Goal: Task Accomplishment & Management: Use online tool/utility

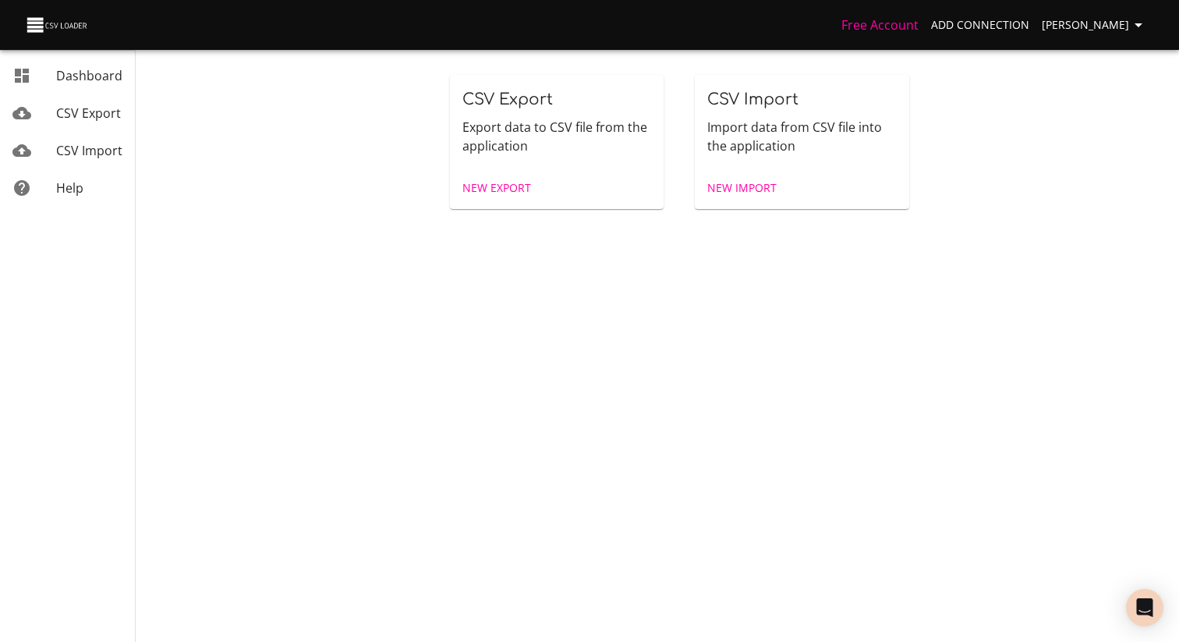
click at [495, 192] on span "New Export" at bounding box center [497, 189] width 69 height 20
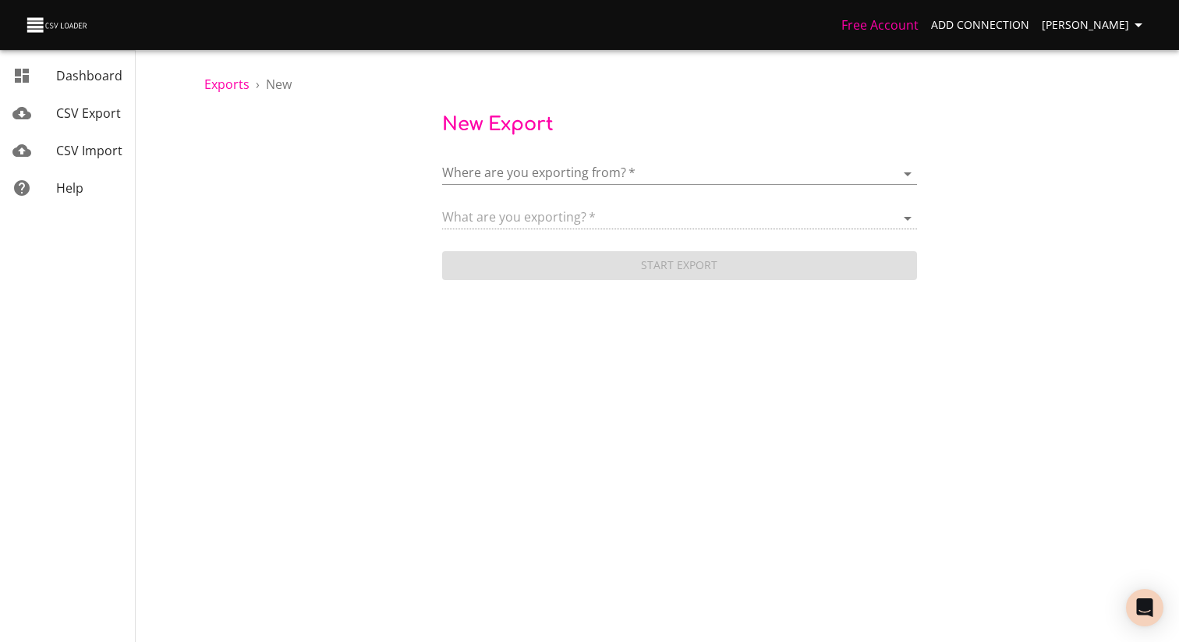
click at [543, 174] on body "Free Account Add Connection [PERSON_NAME] Dashboard CSV Export CSV Import Help …" at bounding box center [589, 321] width 1179 height 642
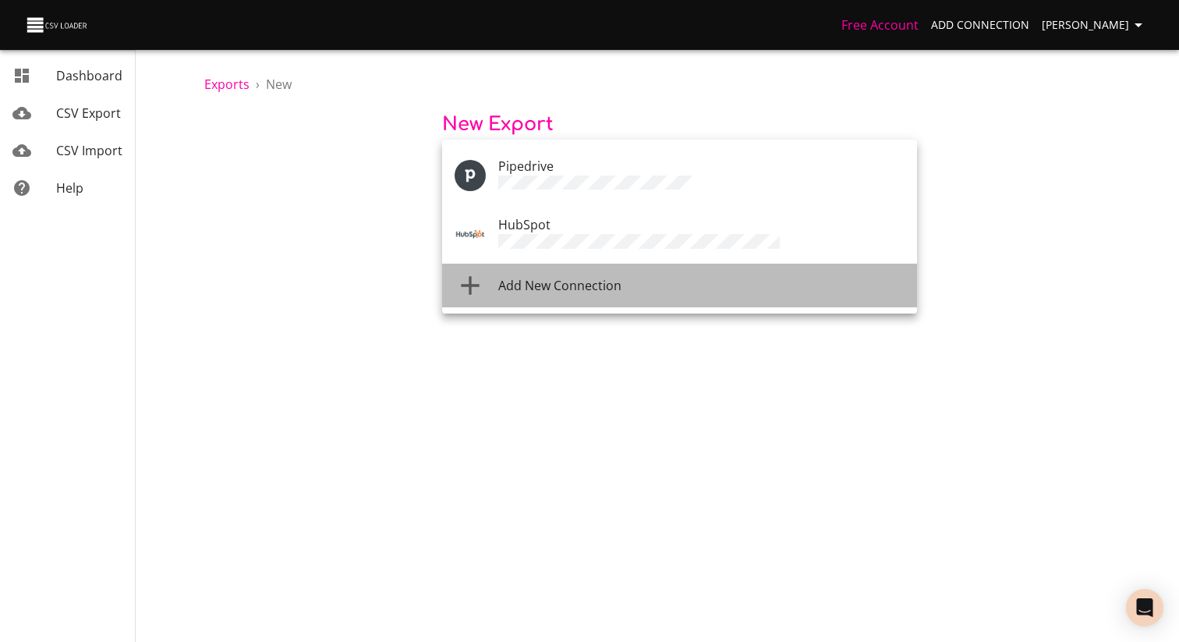
click at [566, 292] on li "Add New Connection" at bounding box center [679, 286] width 475 height 44
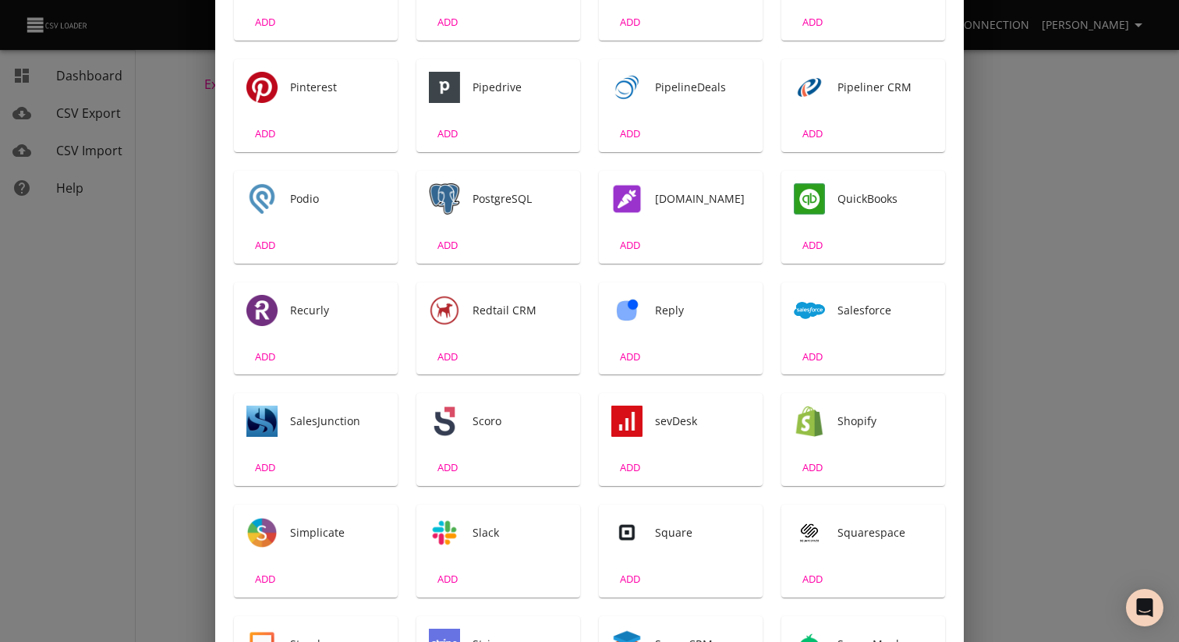
scroll to position [1786, 0]
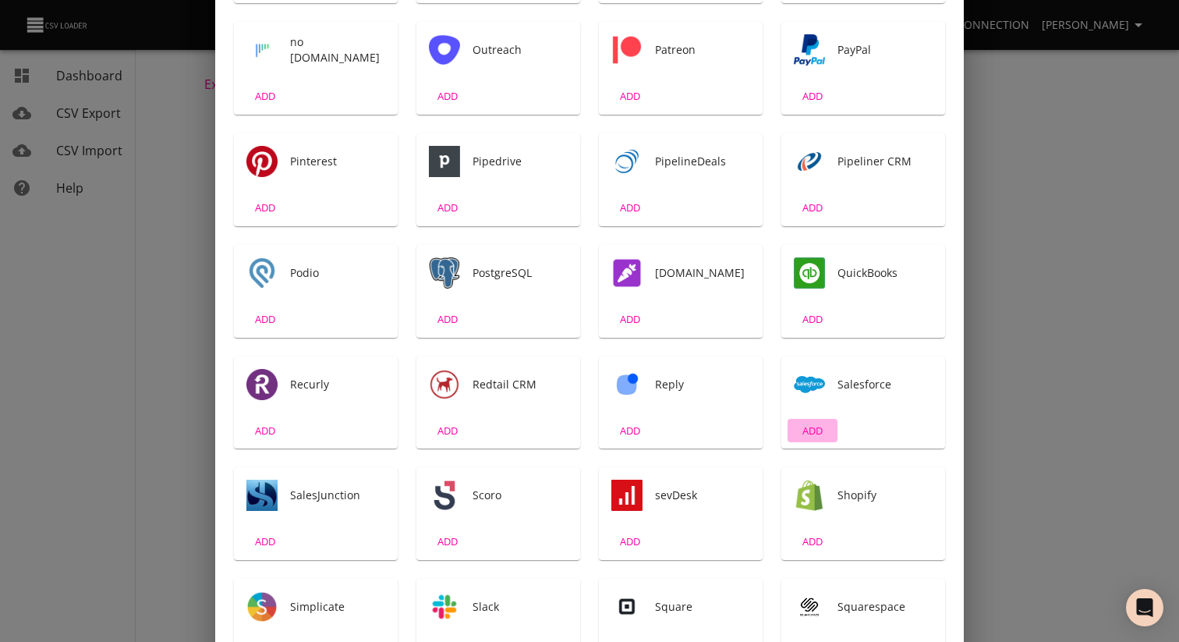
click at [803, 433] on span "ADD" at bounding box center [813, 431] width 42 height 18
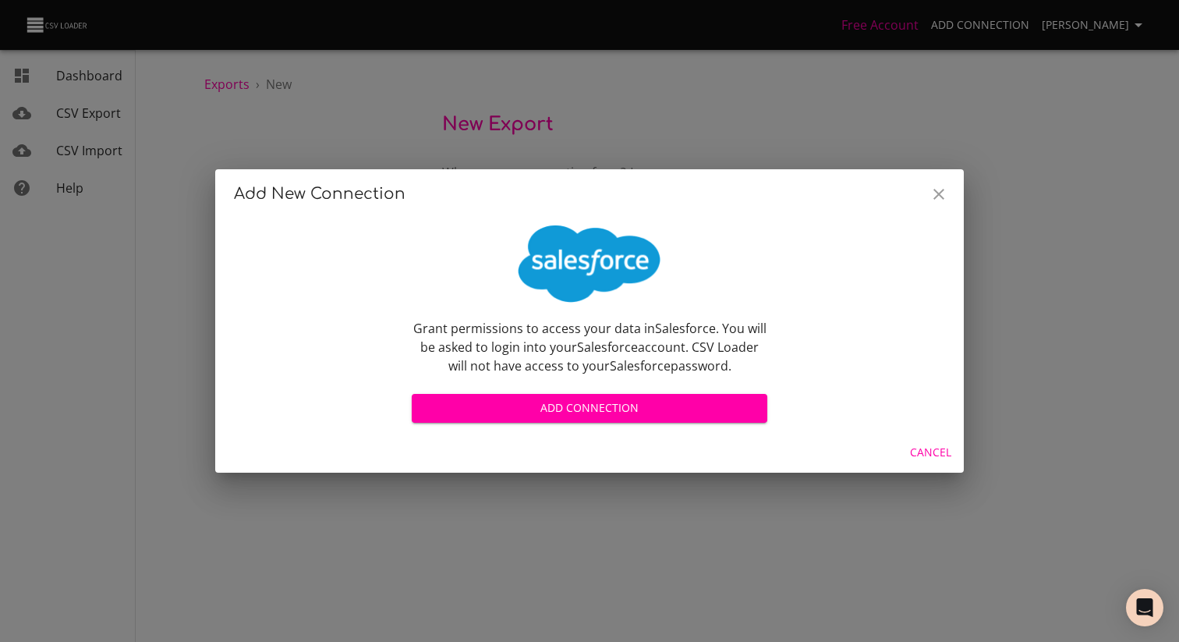
click at [596, 420] on button "Add Connection" at bounding box center [590, 408] width 356 height 29
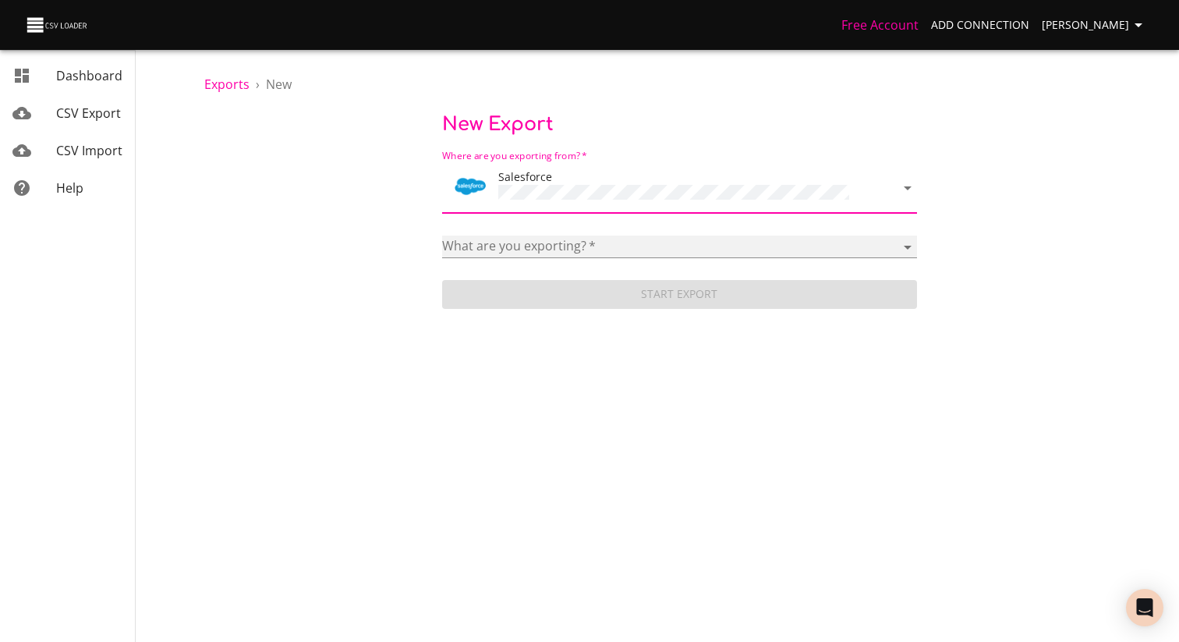
click at [534, 237] on select "AccountChart Aircall AI Allocation Association Association Contact Campagne Cat…" at bounding box center [679, 247] width 475 height 23
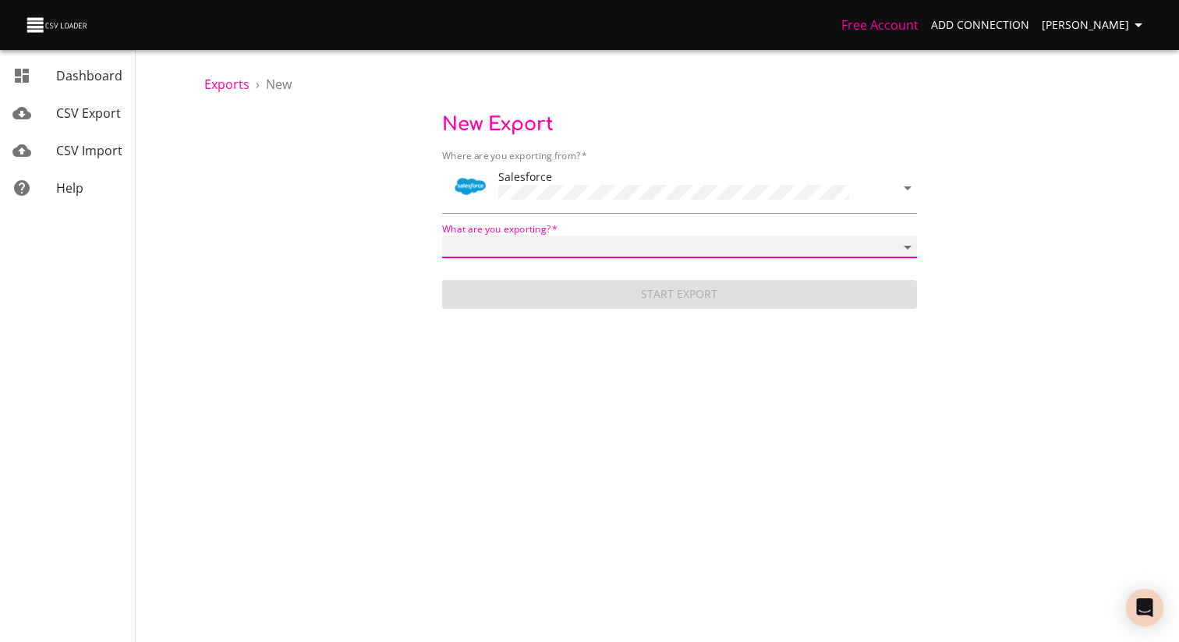
select select "Event"
click at [442, 236] on select "AccountChart Aircall AI Allocation Association Association Contact Campagne Cat…" at bounding box center [679, 247] width 475 height 23
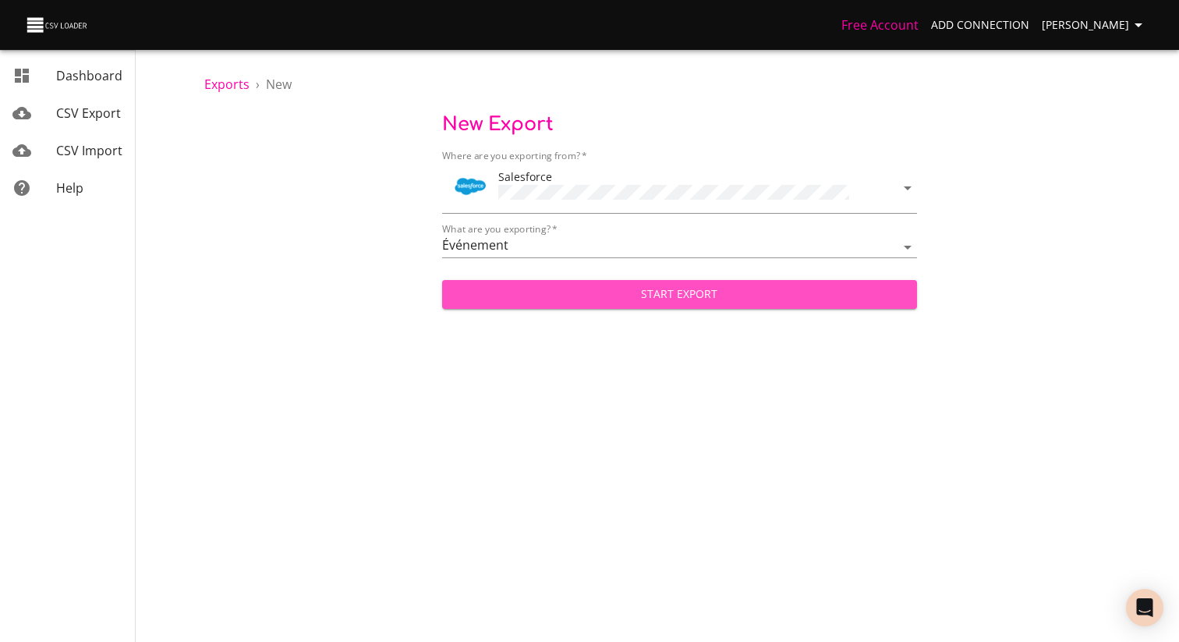
click at [621, 292] on span "Start Export" at bounding box center [680, 295] width 450 height 20
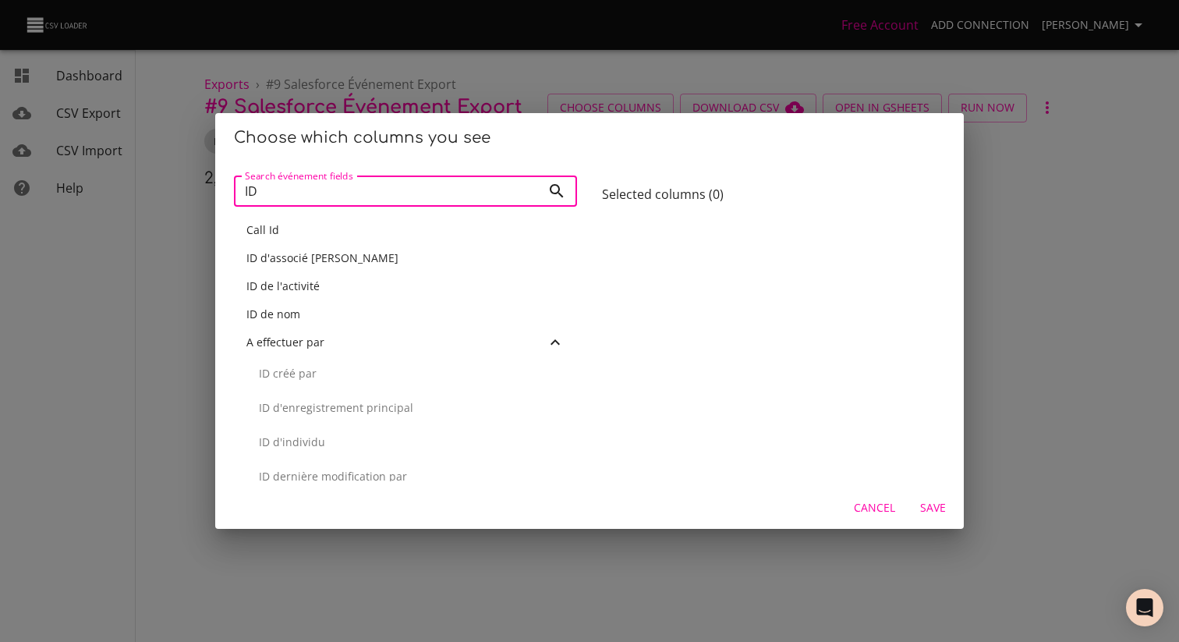
scroll to position [2, 0]
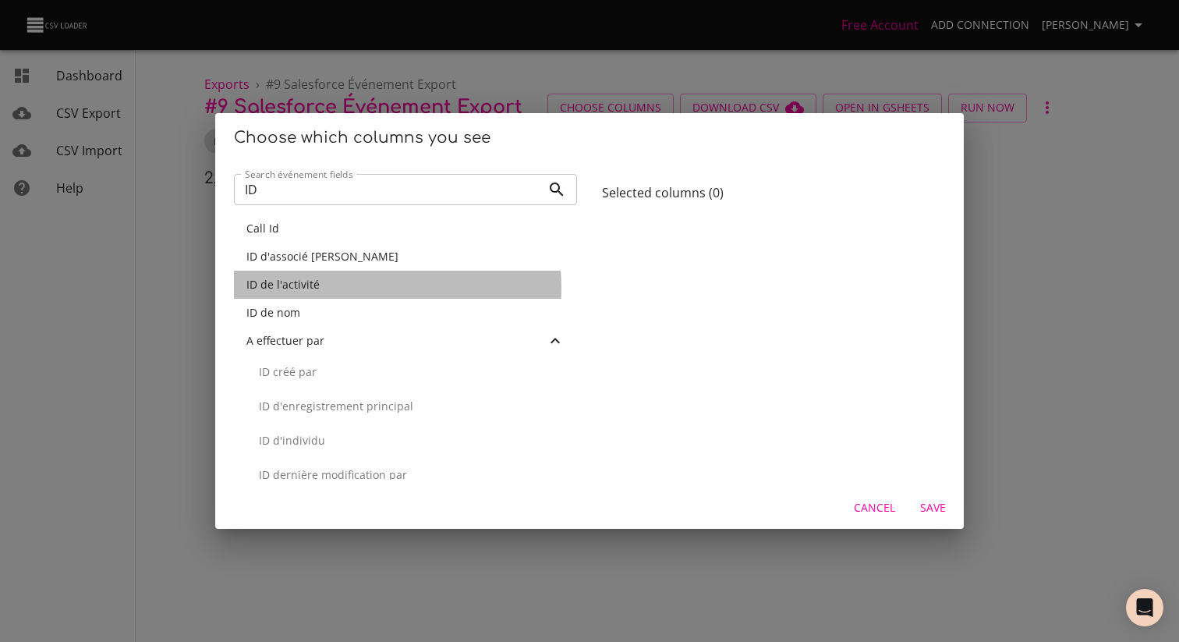
click at [349, 288] on div "ID de l'activité" at bounding box center [406, 285] width 318 height 16
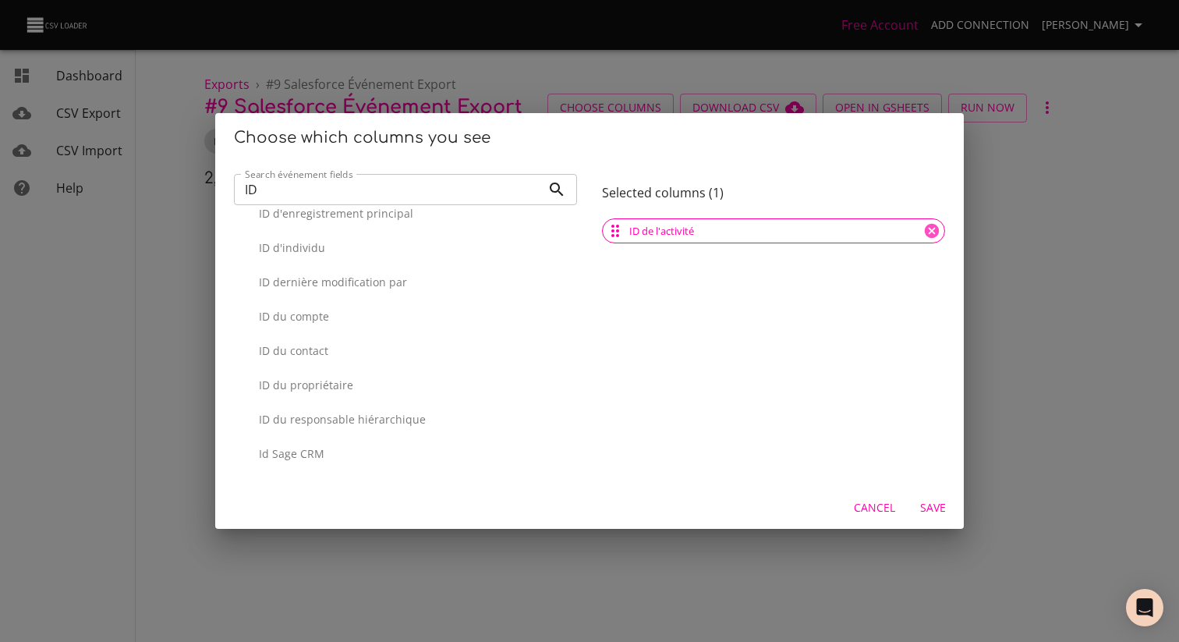
scroll to position [165, 0]
click at [367, 348] on p "ID du contact" at bounding box center [412, 350] width 306 height 16
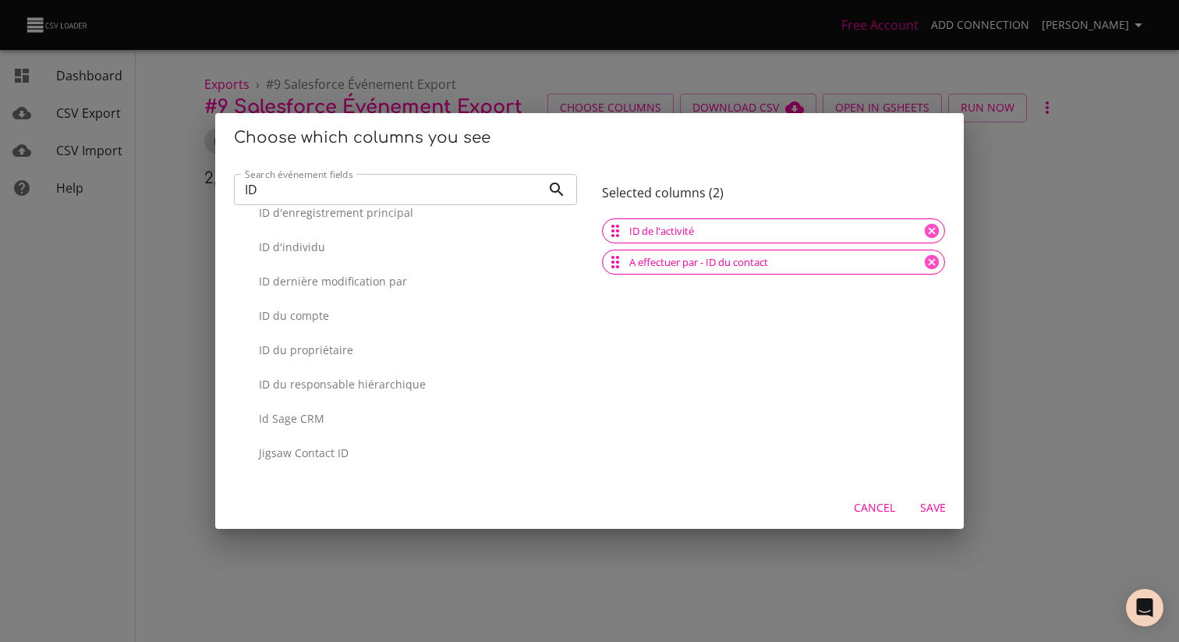
click at [349, 303] on div "ID du compte" at bounding box center [405, 316] width 343 height 34
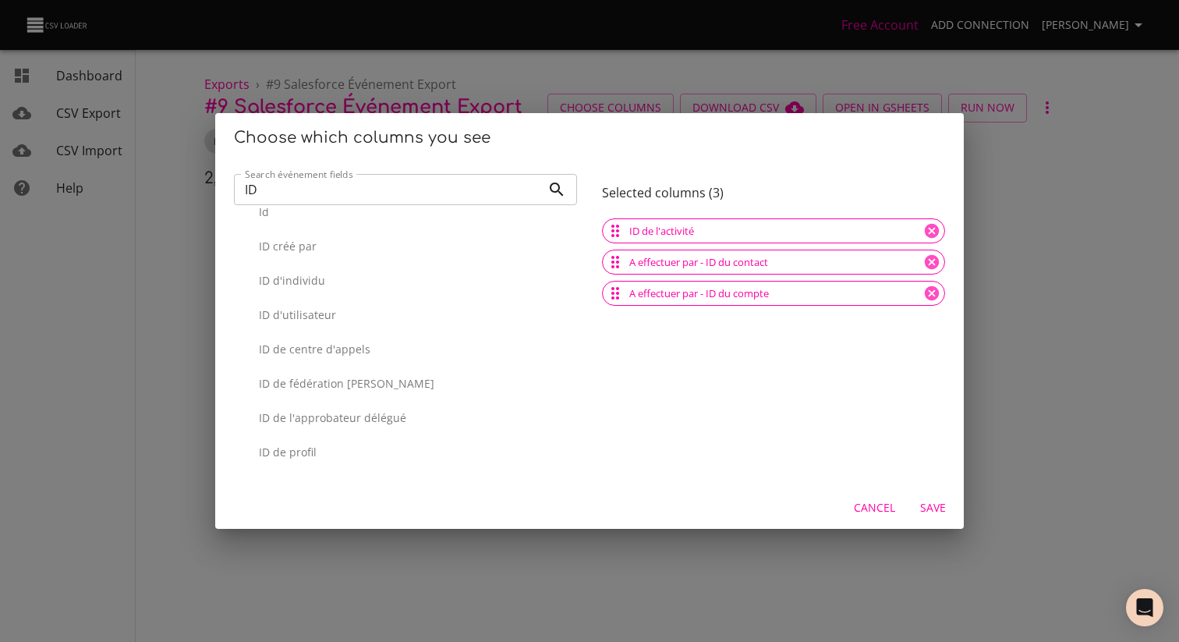
scroll to position [1031, 0]
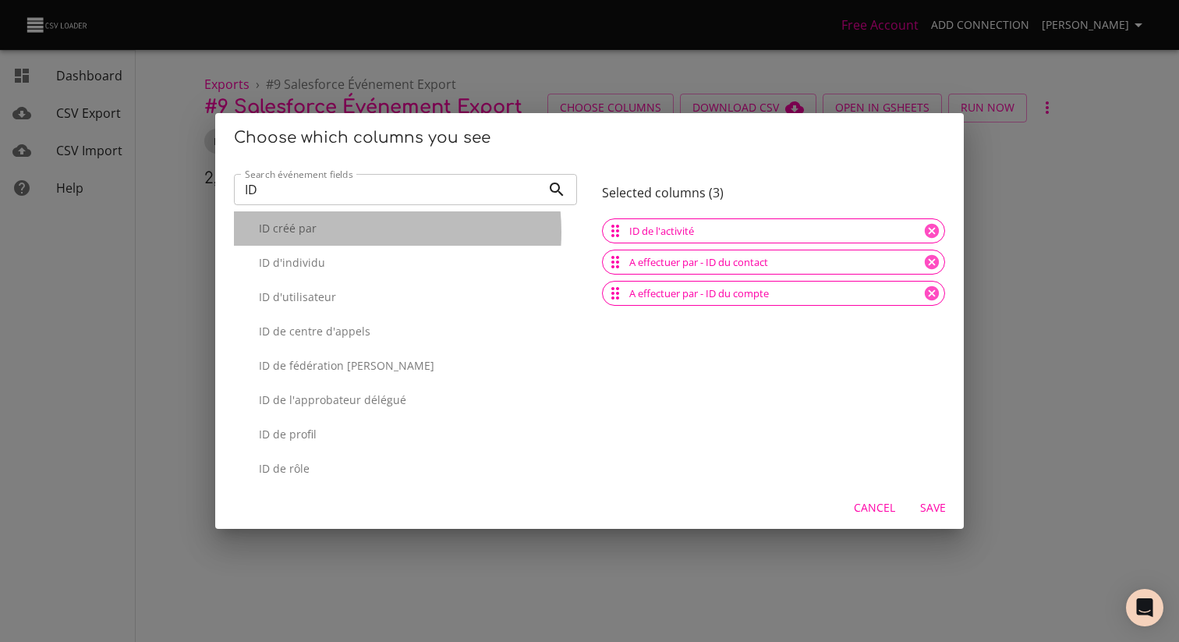
click at [346, 232] on p "ID créé par" at bounding box center [412, 229] width 306 height 16
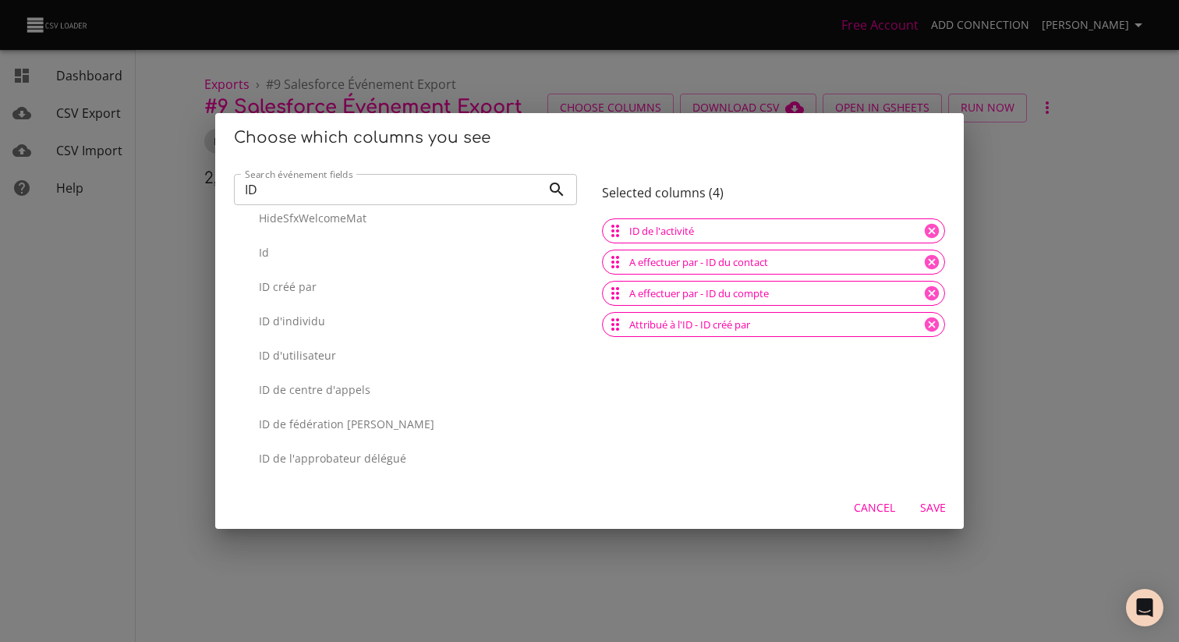
scroll to position [1786, 0]
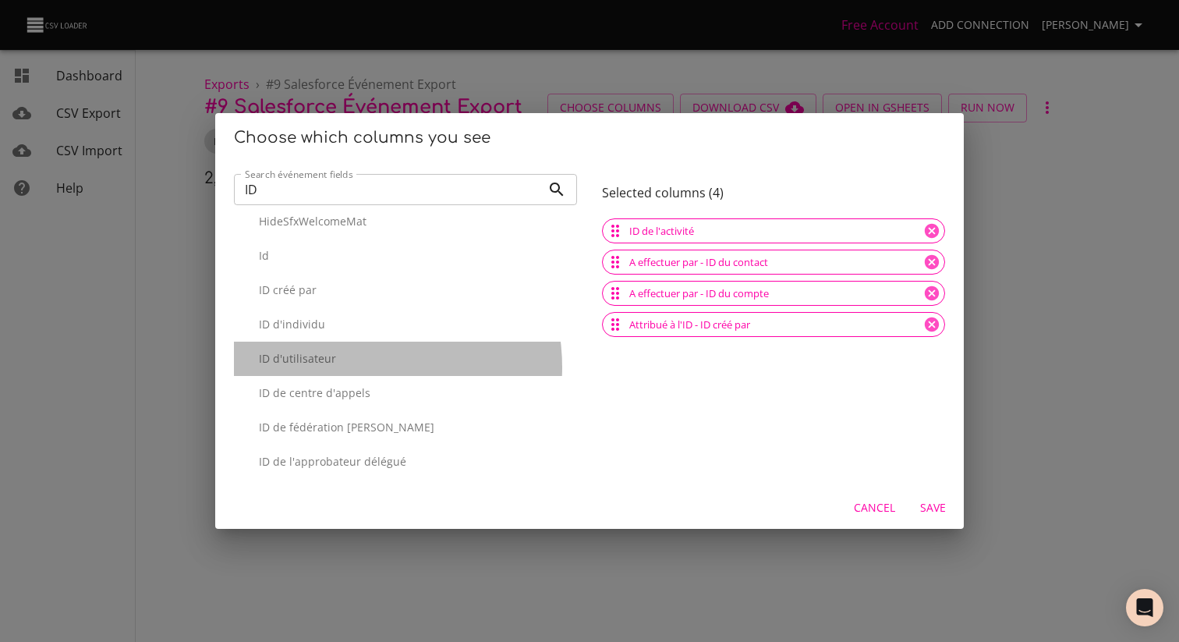
click at [349, 367] on div "ID d'utilisateur" at bounding box center [405, 359] width 343 height 34
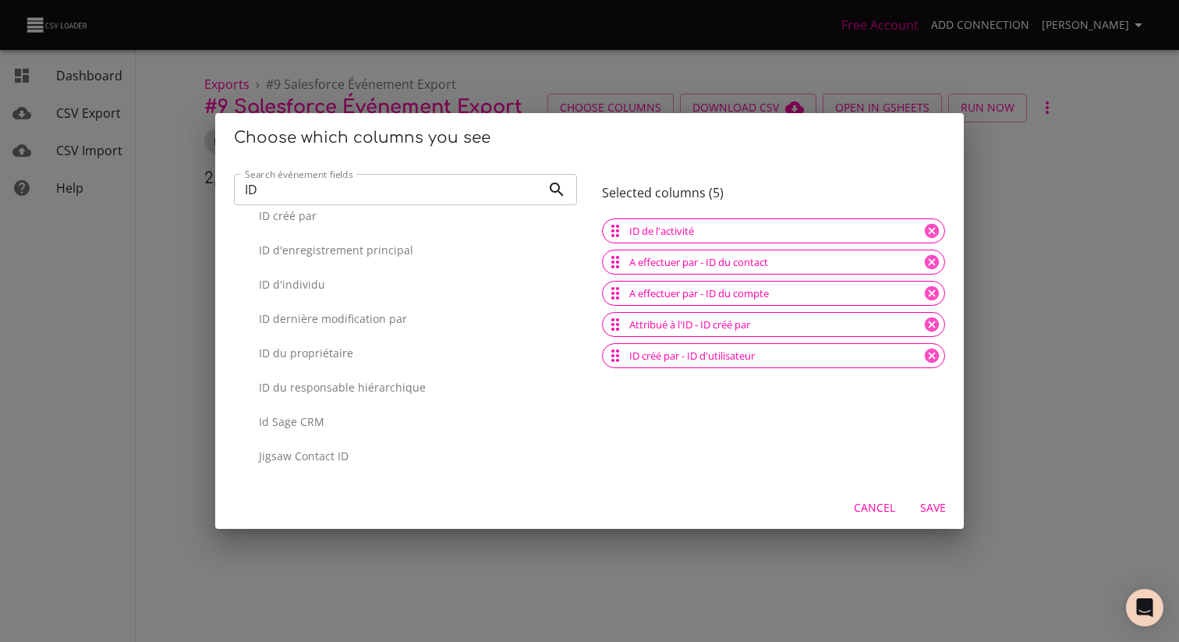
scroll to position [0, 0]
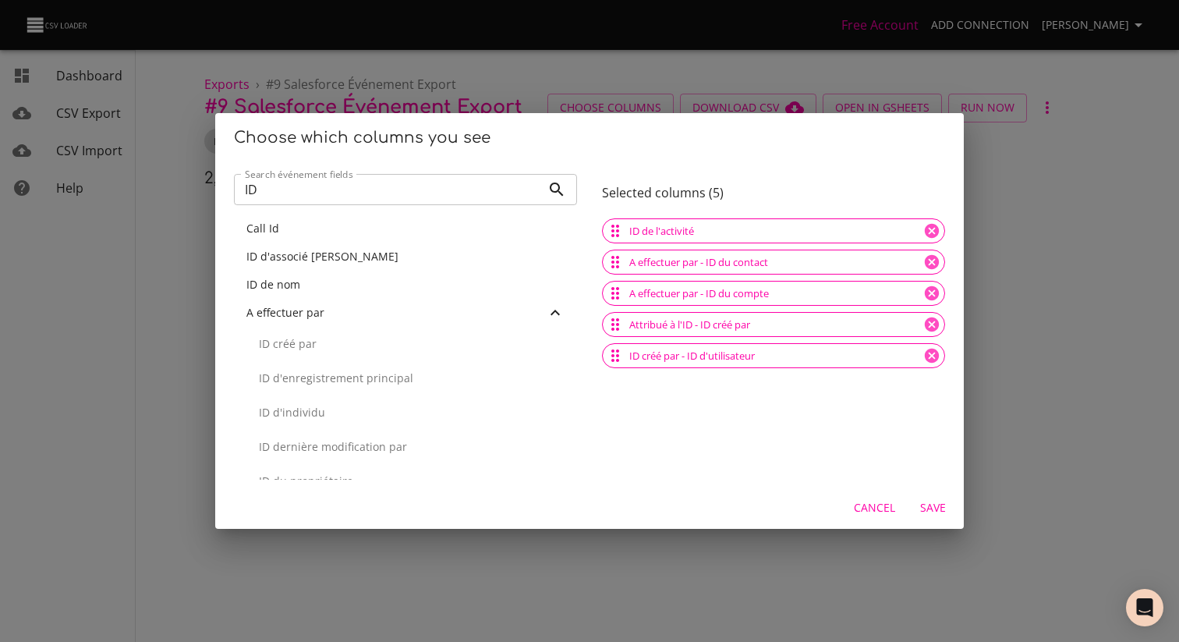
click at [358, 197] on input "ID" at bounding box center [387, 189] width 307 height 31
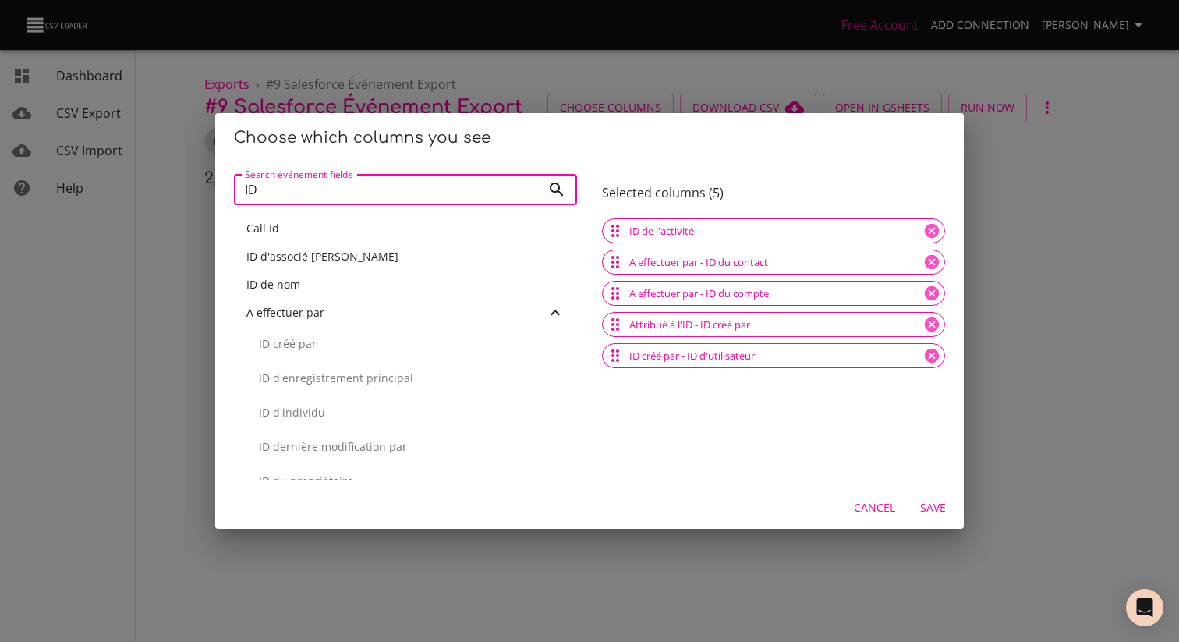
click at [358, 197] on input "ID" at bounding box center [387, 189] width 307 height 31
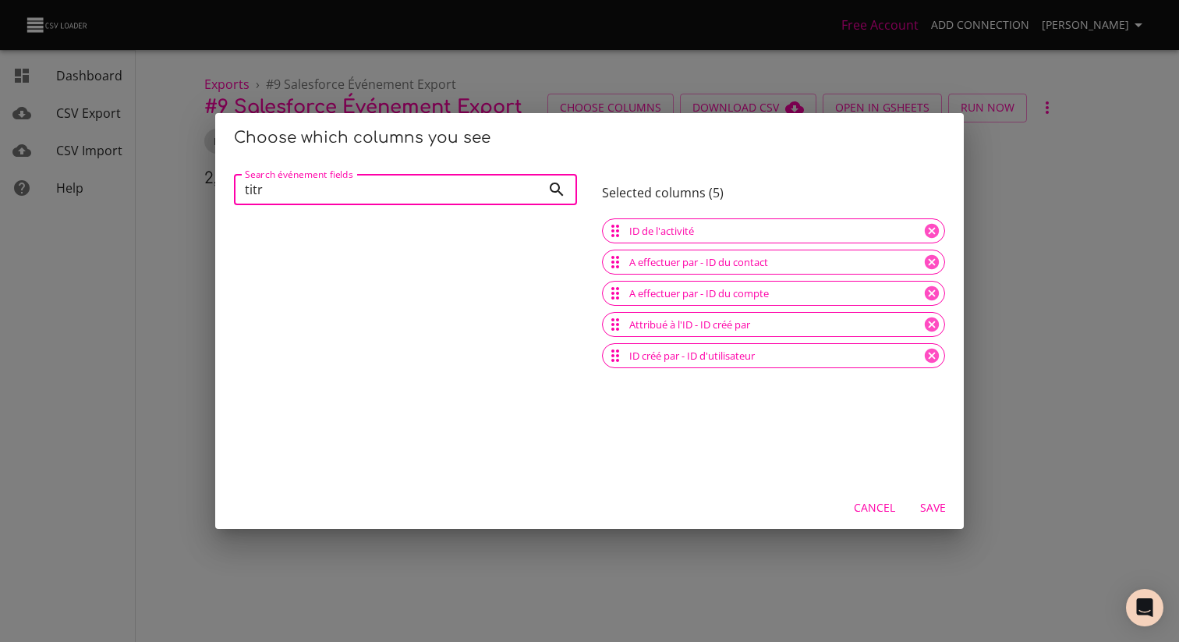
click at [326, 184] on input "titr" at bounding box center [387, 189] width 307 height 31
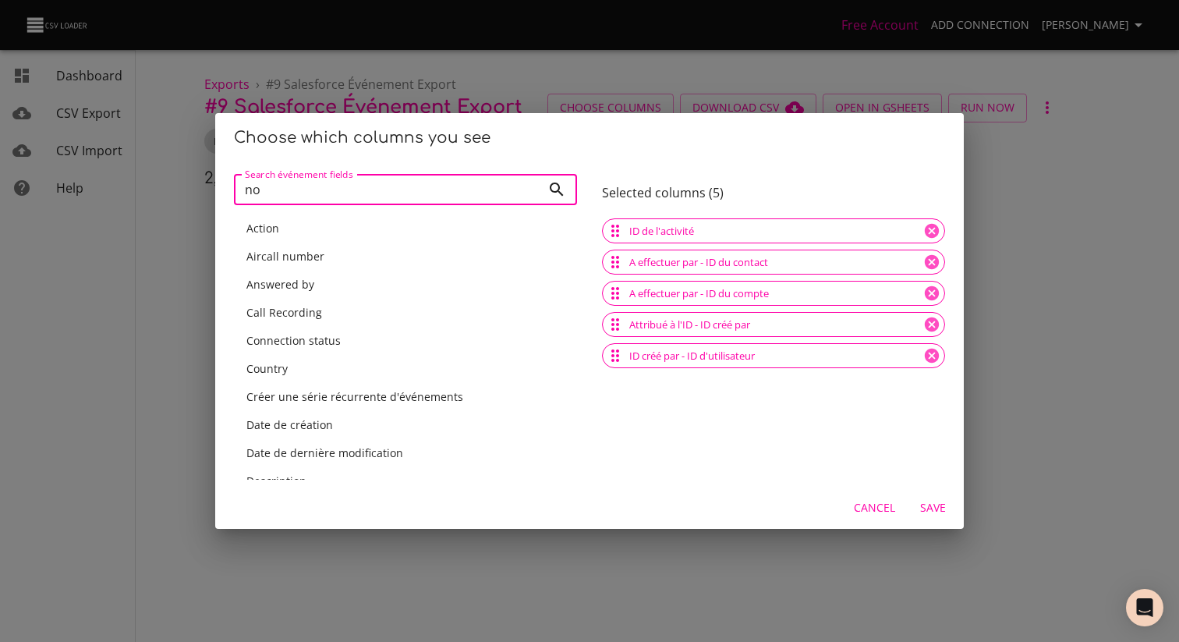
type input "nom"
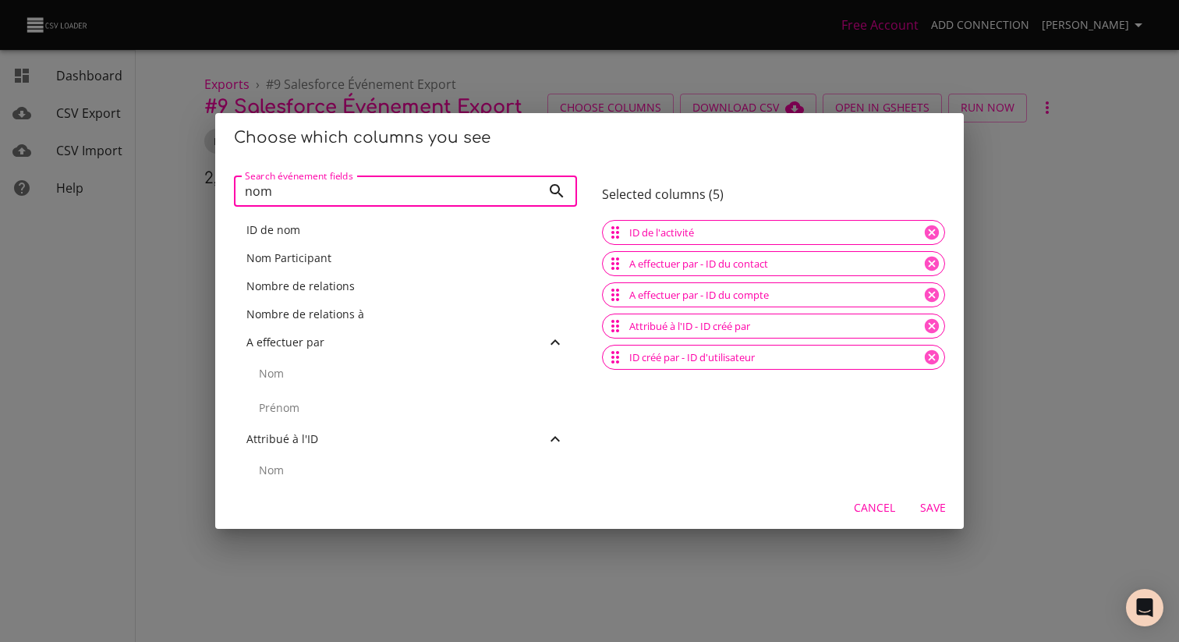
click at [530, 193] on input "nom" at bounding box center [387, 191] width 307 height 31
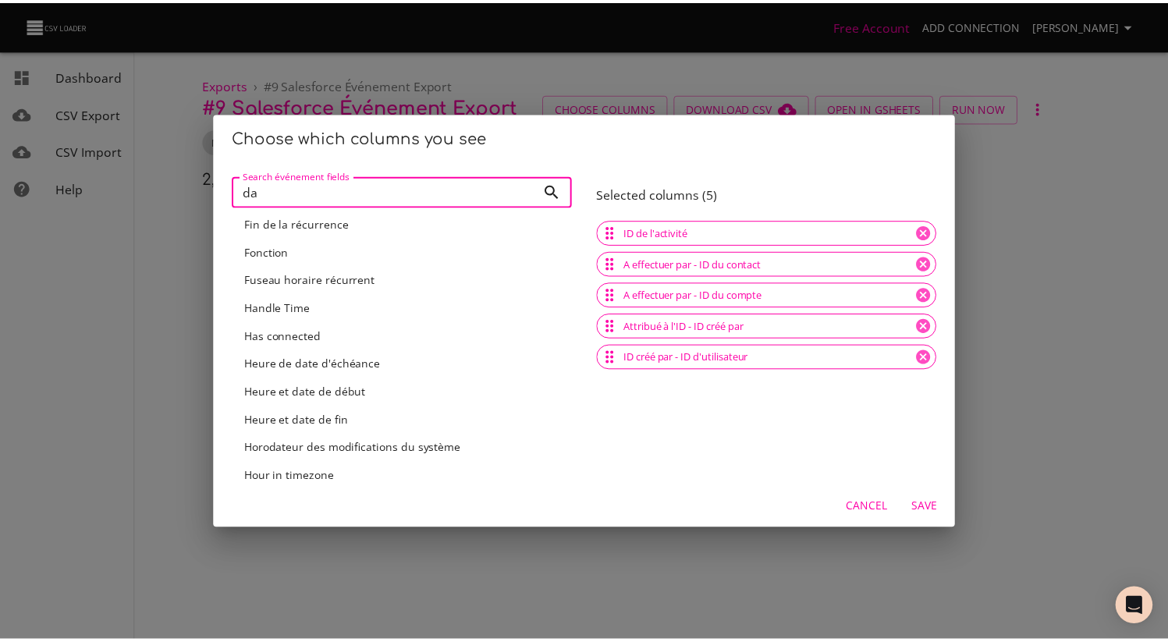
scroll to position [62, 0]
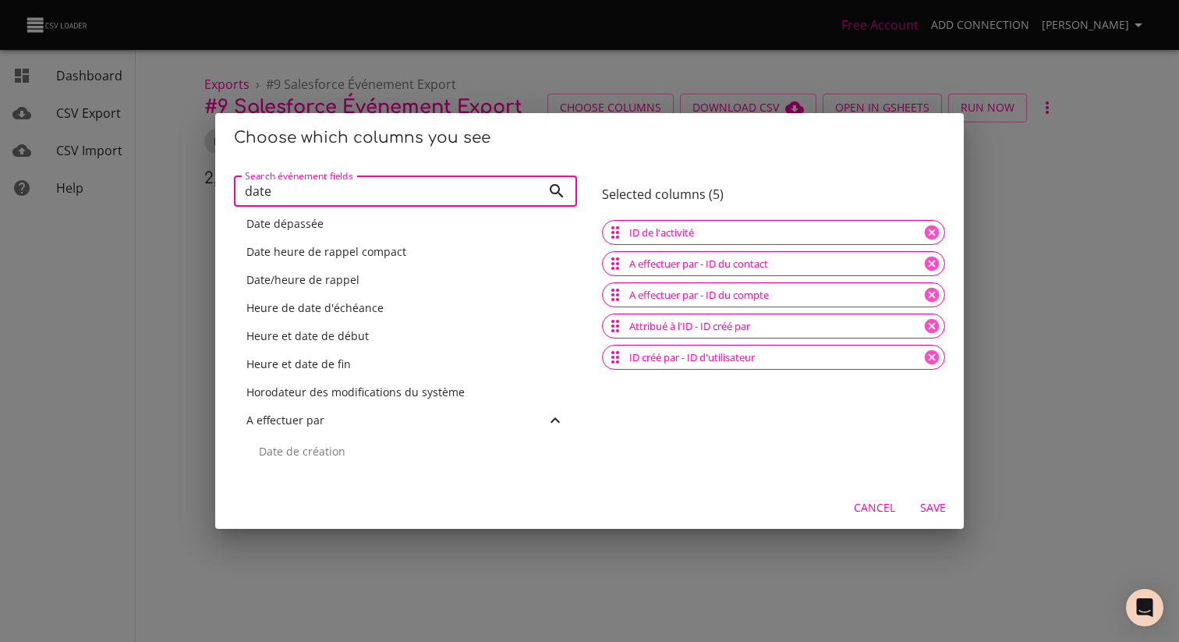
type input "date"
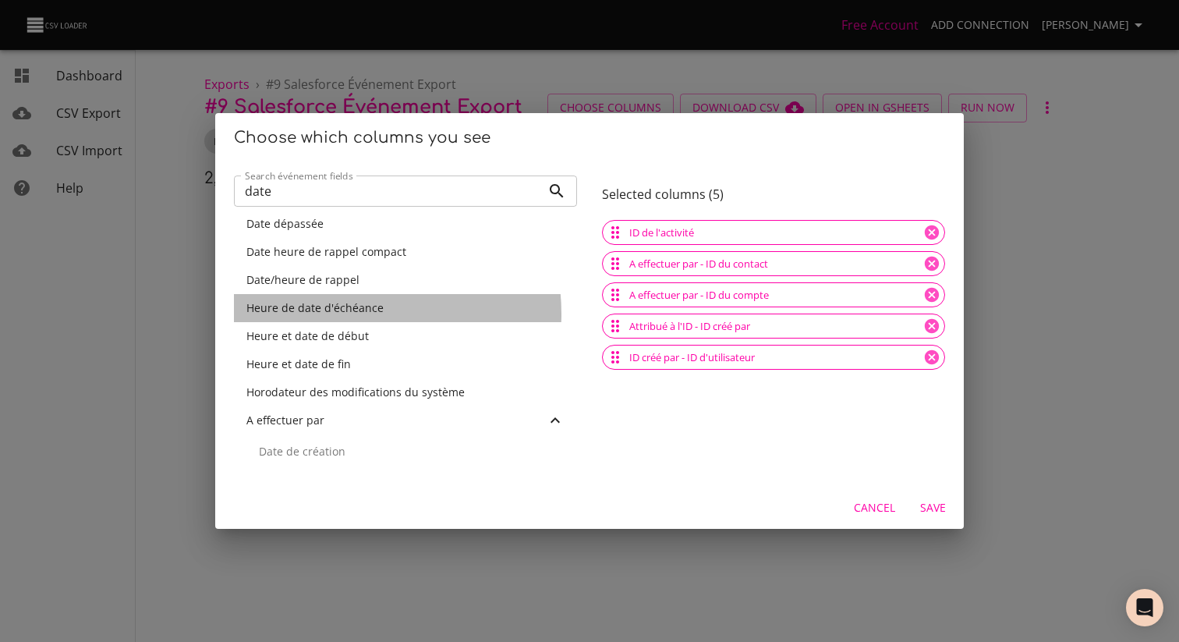
click at [344, 314] on span "Heure de date d'échéance" at bounding box center [315, 307] width 137 height 15
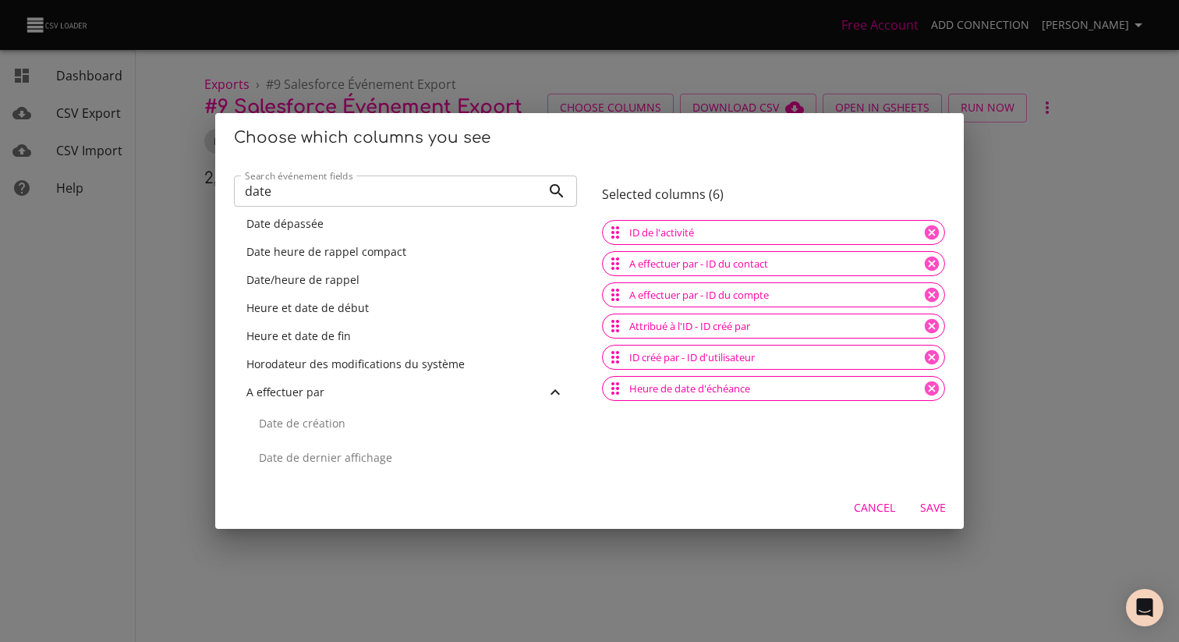
click at [945, 516] on span "Save" at bounding box center [932, 508] width 37 height 20
